Goal: Transaction & Acquisition: Subscribe to service/newsletter

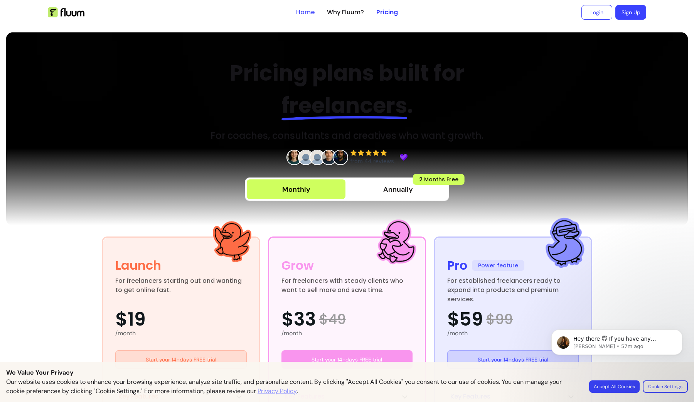
click at [308, 15] on link "Home" at bounding box center [305, 12] width 18 height 9
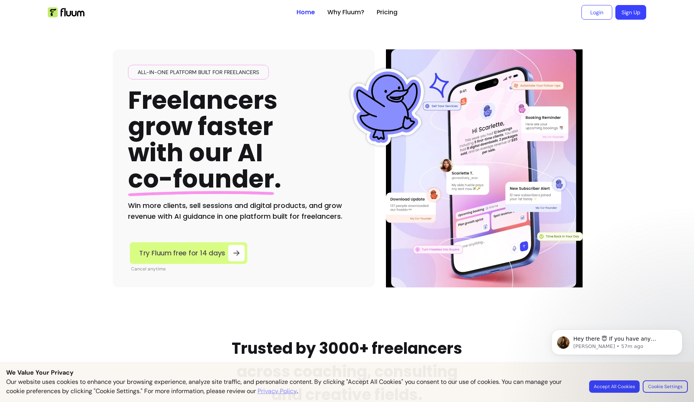
click at [232, 252] on icon at bounding box center [236, 252] width 9 height 9
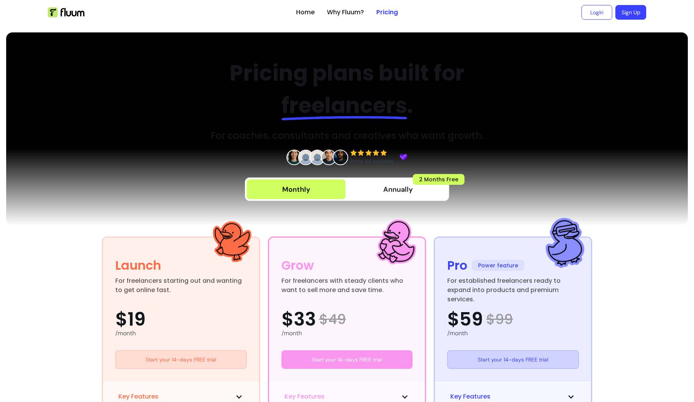
scroll to position [133, 0]
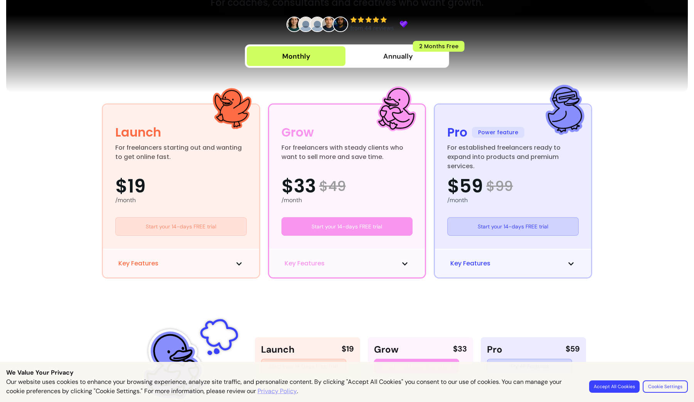
click at [223, 234] on link "Start your 14-days FREE trial" at bounding box center [180, 226] width 131 height 18
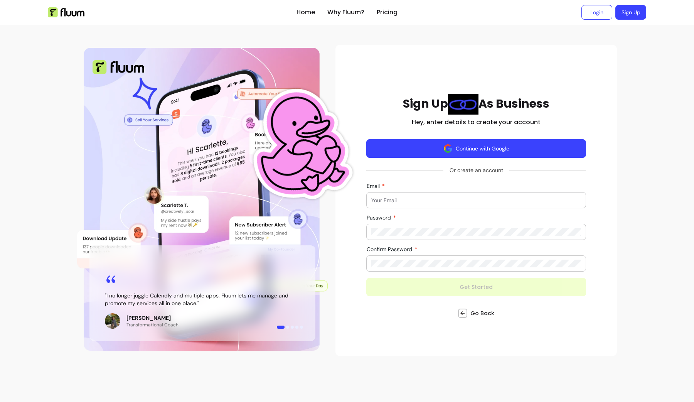
click at [425, 145] on button "Continue with Google" at bounding box center [476, 148] width 220 height 18
